Goal: Information Seeking & Learning: Understand process/instructions

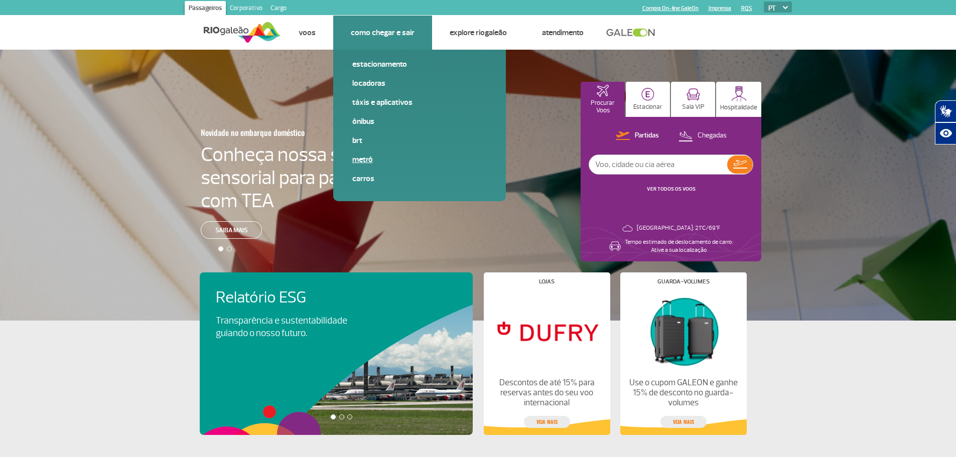
click at [362, 160] on link "Metrô" at bounding box center [419, 159] width 134 height 11
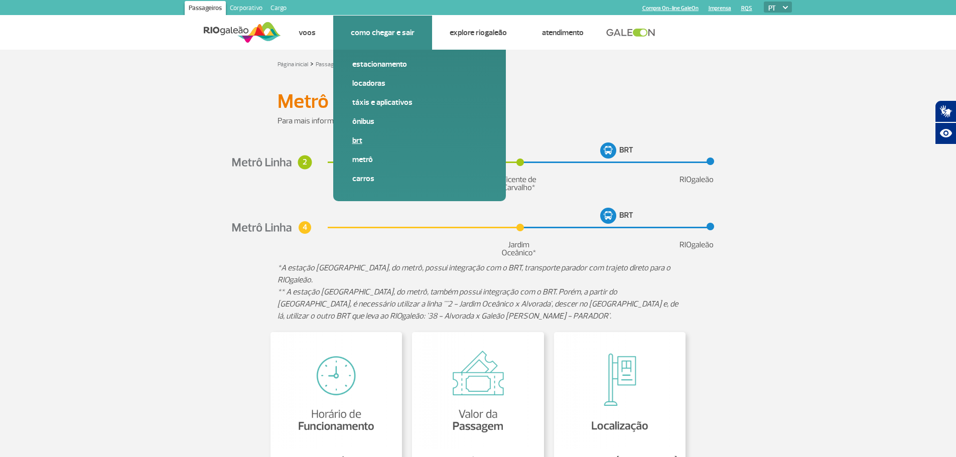
click at [357, 140] on link "BRT" at bounding box center [419, 140] width 134 height 11
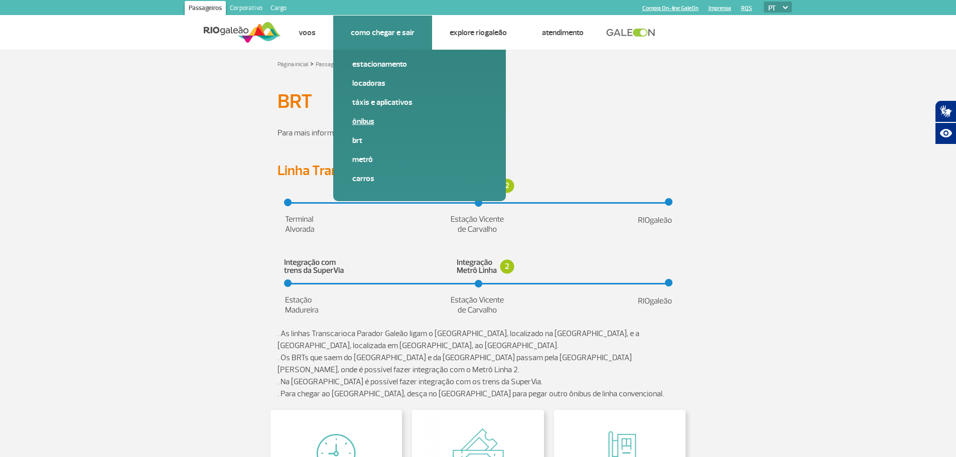
click at [367, 119] on link "Ônibus" at bounding box center [419, 121] width 134 height 11
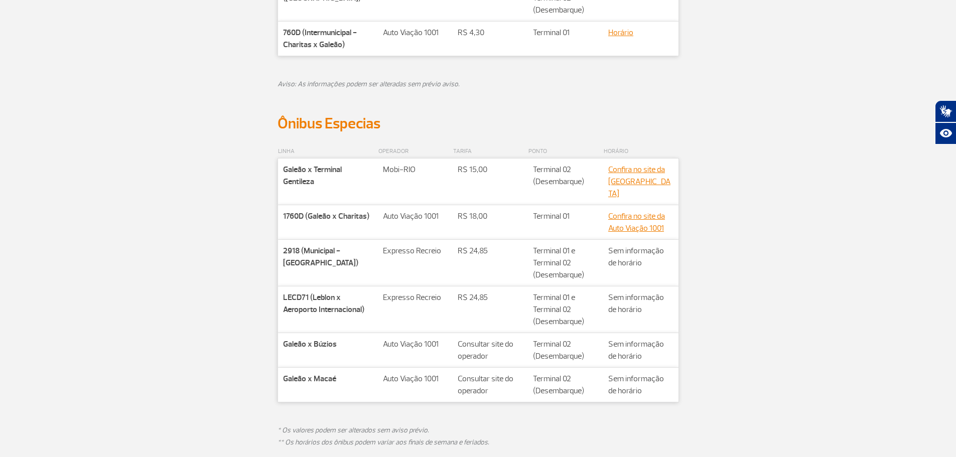
scroll to position [502, 0]
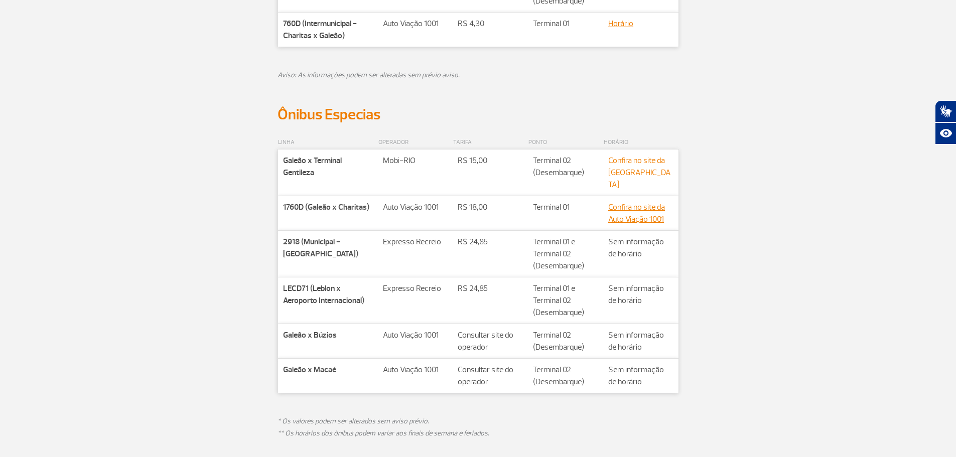
click at [620, 176] on link "Confira no site da [GEOGRAPHIC_DATA]" at bounding box center [639, 173] width 62 height 34
